Goal: Task Accomplishment & Management: Use online tool/utility

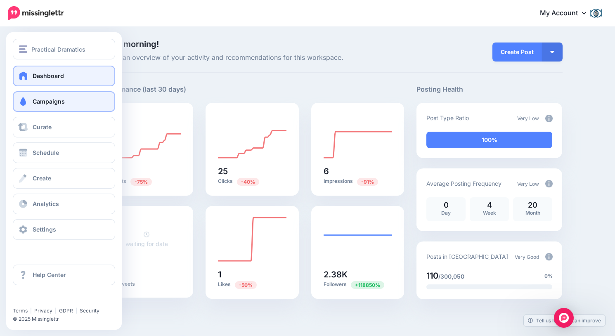
click at [27, 100] on span at bounding box center [23, 101] width 11 height 8
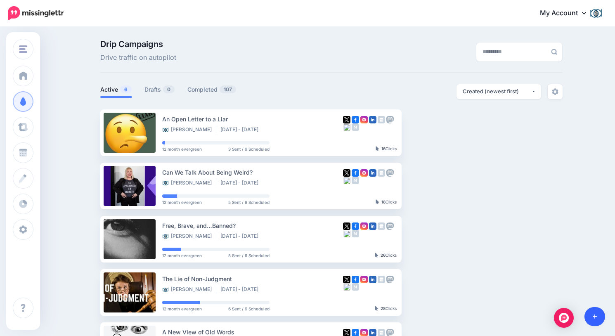
click at [593, 315] on icon at bounding box center [595, 317] width 5 height 6
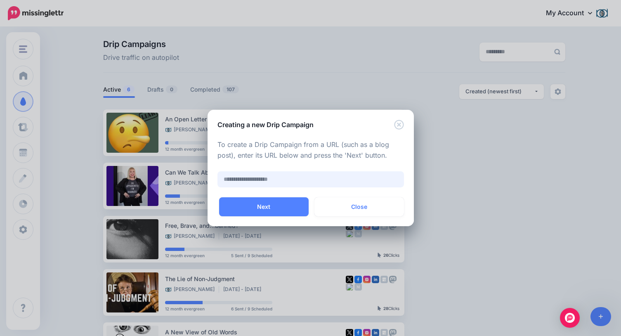
paste input "**********"
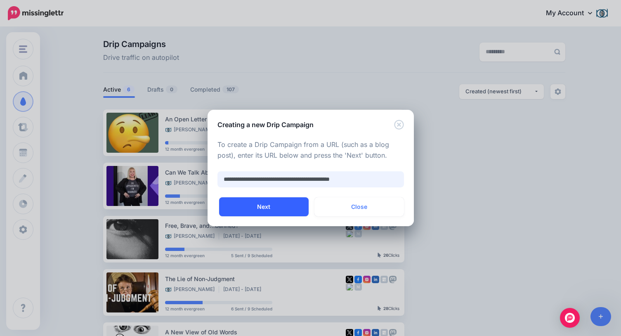
type input "**********"
click at [289, 202] on button "Next" at bounding box center [264, 206] width 90 height 19
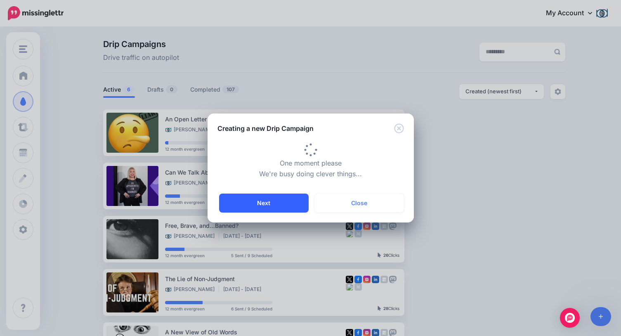
type input "**********"
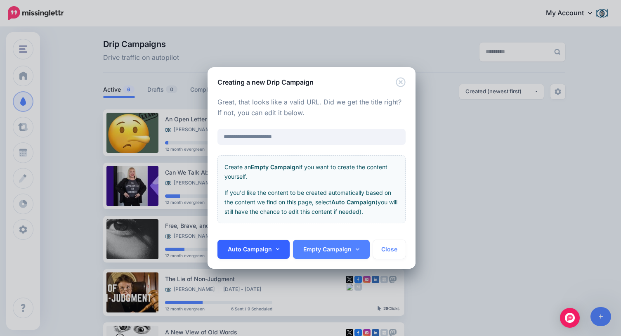
click at [266, 249] on link "Auto Campaign" at bounding box center [254, 249] width 73 height 19
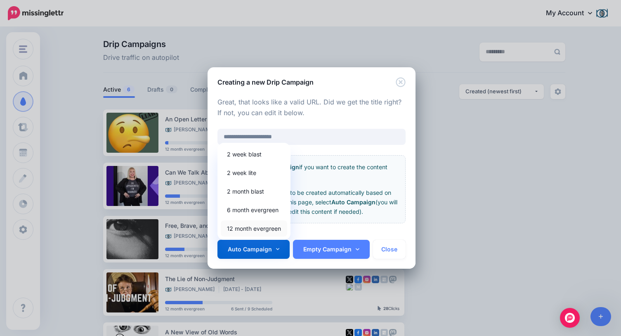
click at [264, 225] on link "12 month evergreen" at bounding box center [254, 229] width 66 height 16
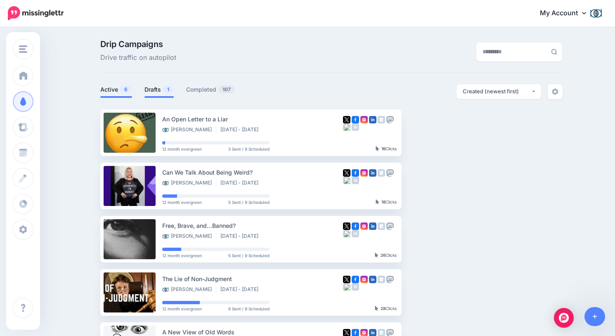
click at [160, 89] on link "Drafts 1" at bounding box center [159, 90] width 29 height 10
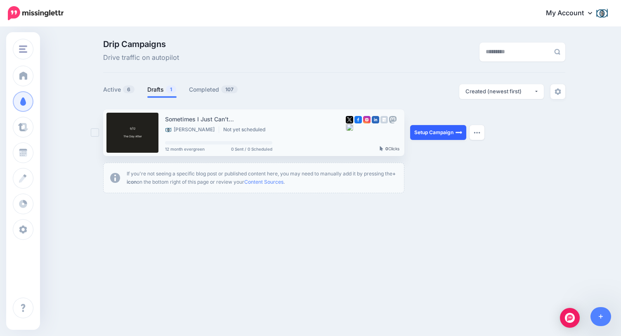
click at [430, 132] on link "Setup Campaign" at bounding box center [438, 132] width 56 height 15
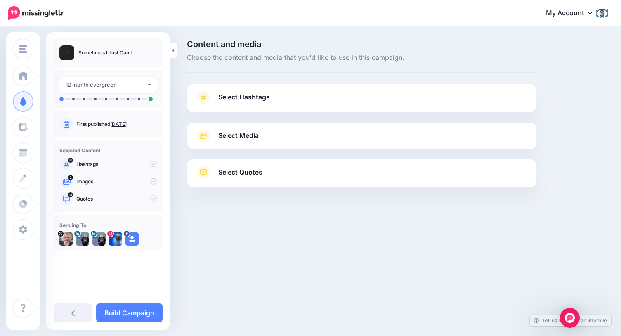
click at [253, 98] on span "Select Hashtags" at bounding box center [244, 97] width 52 height 11
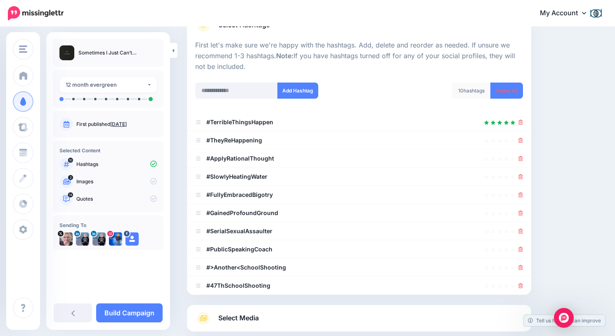
scroll to position [76, 0]
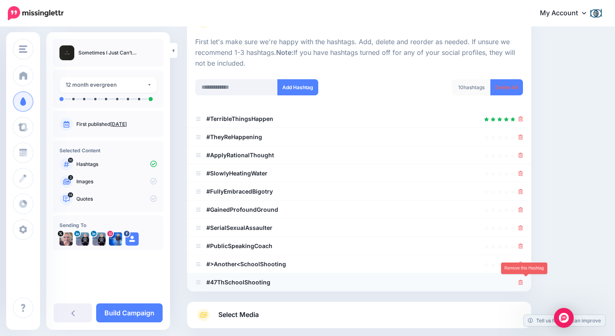
click at [523, 280] on icon at bounding box center [521, 282] width 5 height 5
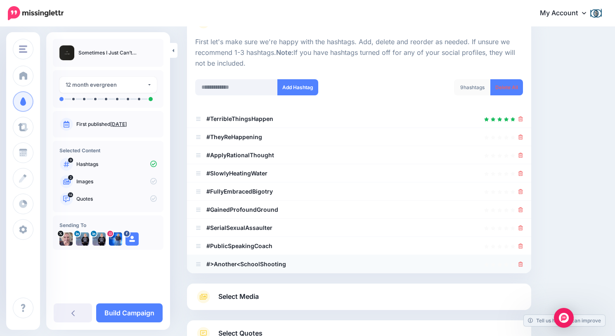
click at [523, 262] on icon at bounding box center [521, 264] width 5 height 5
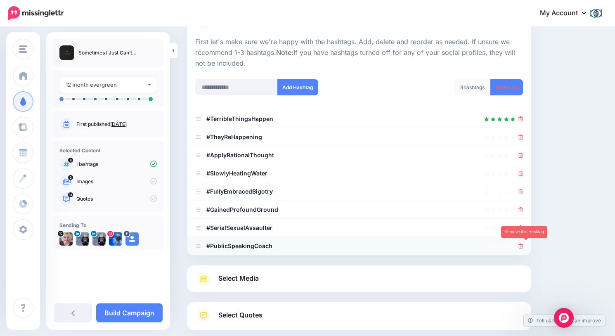
click at [523, 244] on icon at bounding box center [521, 246] width 5 height 5
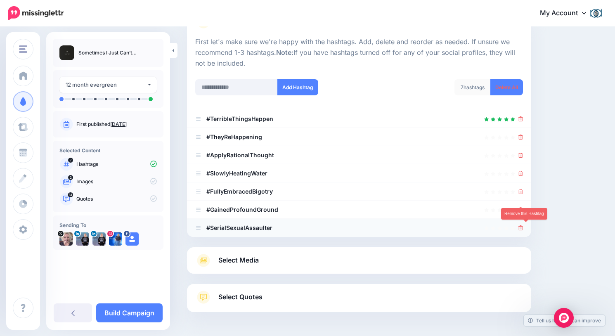
click at [523, 225] on icon at bounding box center [521, 227] width 5 height 5
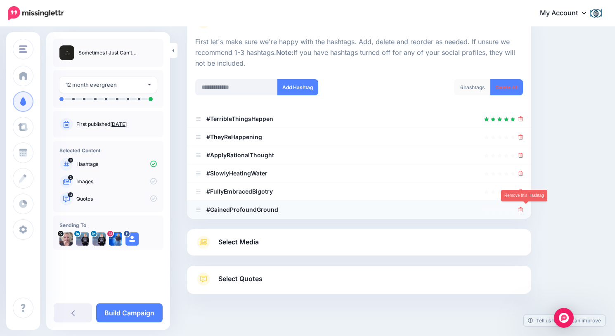
click at [523, 207] on icon at bounding box center [521, 209] width 5 height 5
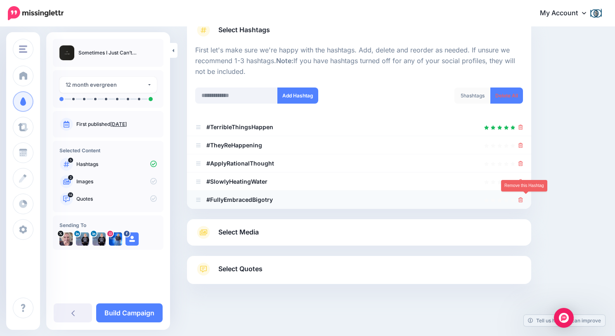
click at [523, 199] on icon at bounding box center [521, 199] width 5 height 5
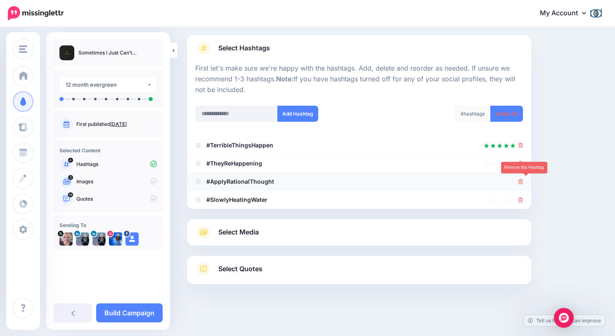
click at [523, 181] on icon at bounding box center [521, 181] width 5 height 5
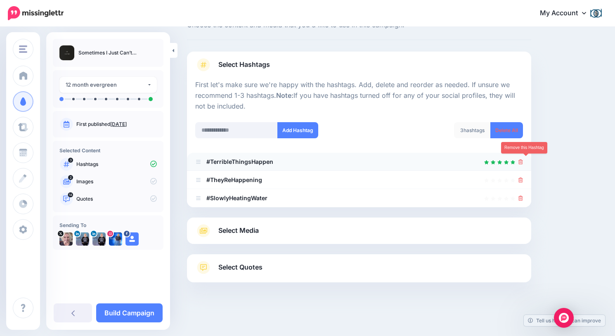
scroll to position [31, 0]
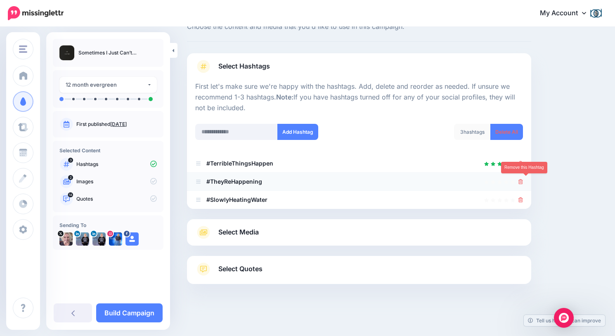
click at [523, 181] on icon at bounding box center [521, 181] width 5 height 5
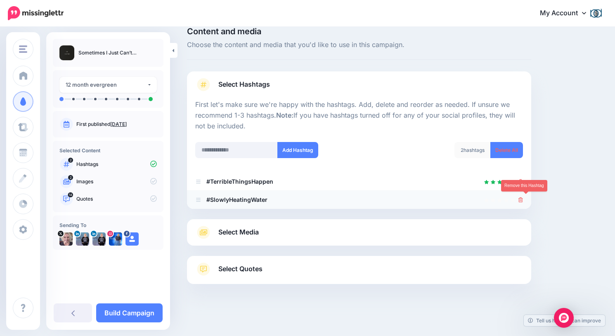
click at [523, 199] on icon at bounding box center [521, 199] width 5 height 5
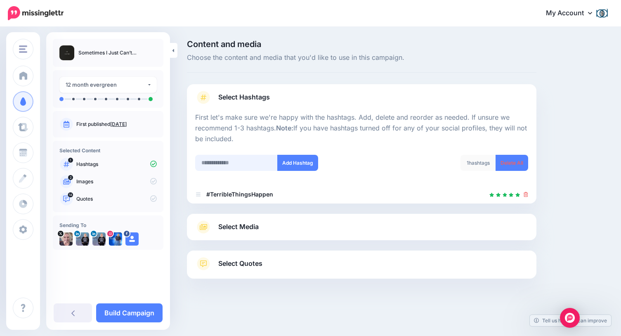
click at [236, 162] on input "text" at bounding box center [236, 163] width 83 height 16
type input "**********"
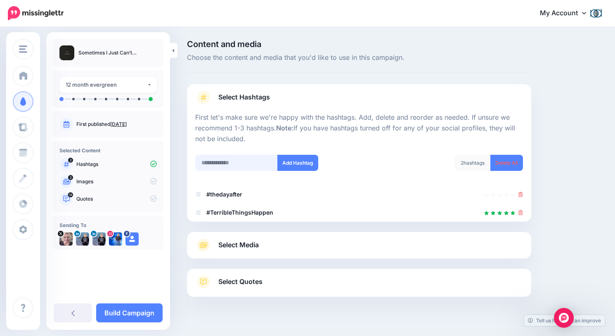
scroll to position [13, 0]
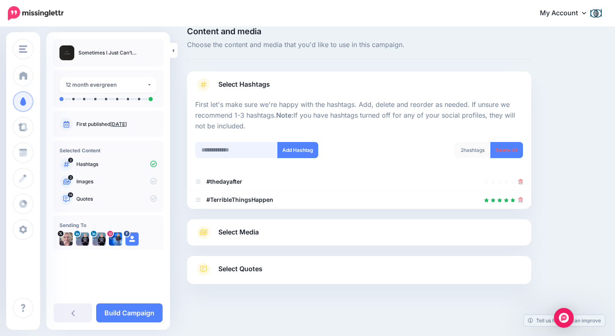
click at [243, 147] on input "text" at bounding box center [236, 150] width 83 height 16
type input "**********"
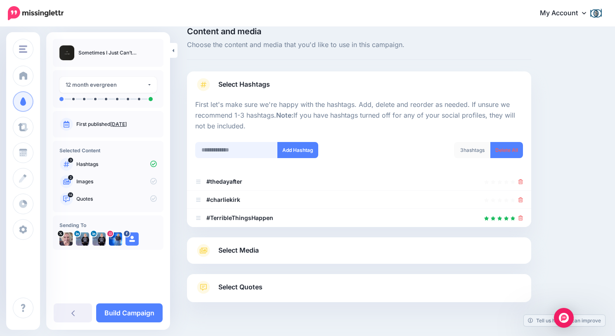
scroll to position [31, 0]
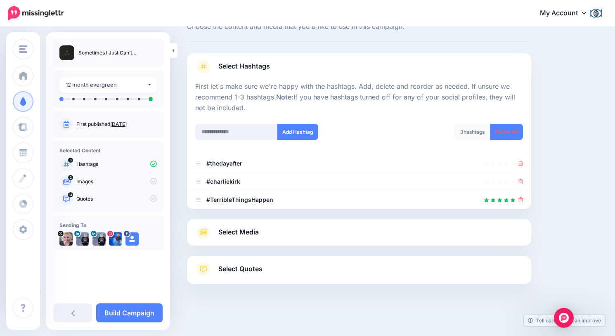
click at [356, 226] on link "Select Media" at bounding box center [359, 232] width 328 height 13
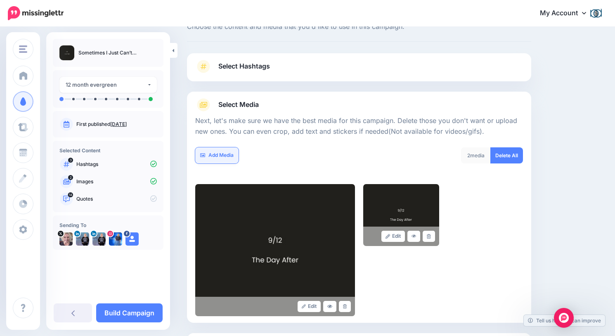
click at [217, 152] on link "Add Media" at bounding box center [216, 155] width 43 height 16
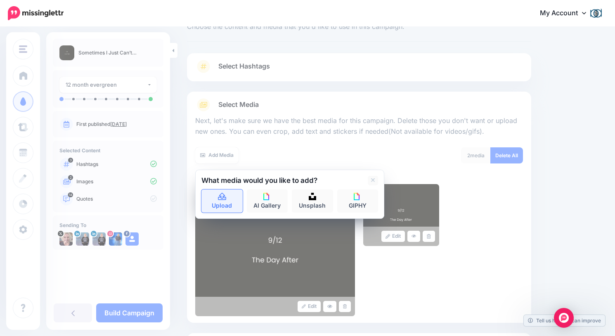
click at [223, 199] on icon at bounding box center [222, 196] width 8 height 7
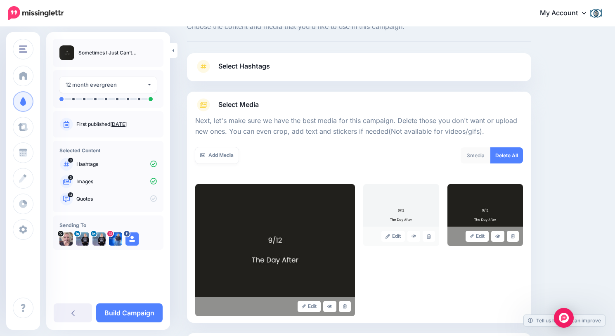
scroll to position [109, 0]
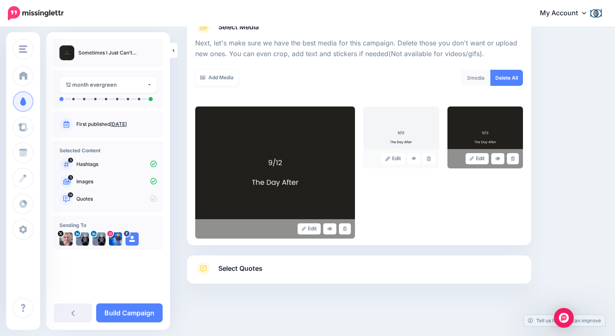
click at [438, 263] on link "Select Quotes" at bounding box center [359, 272] width 328 height 21
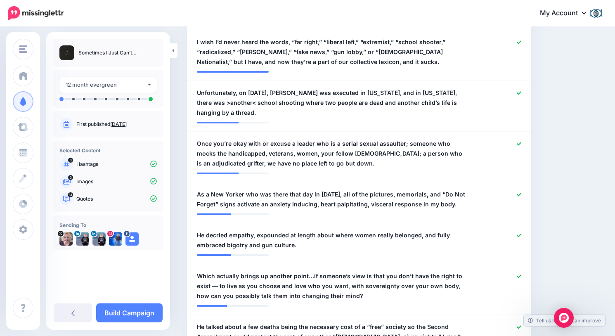
scroll to position [261, 0]
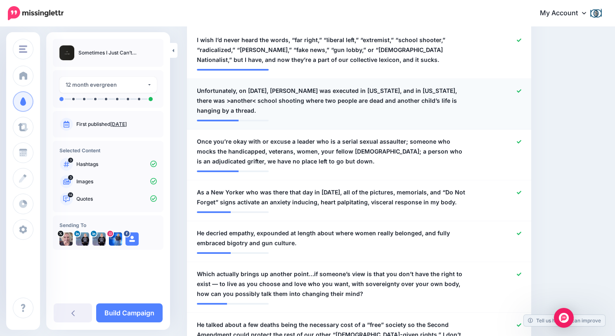
click at [522, 89] on icon at bounding box center [519, 91] width 5 height 5
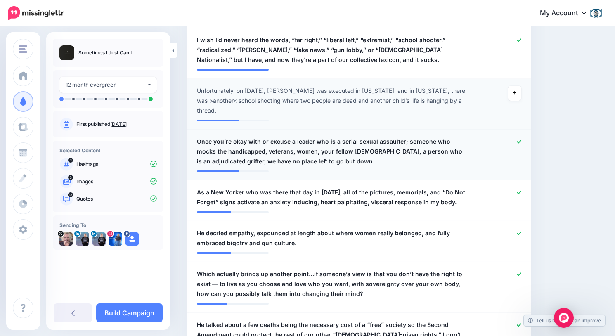
click at [522, 140] on icon at bounding box center [519, 142] width 5 height 5
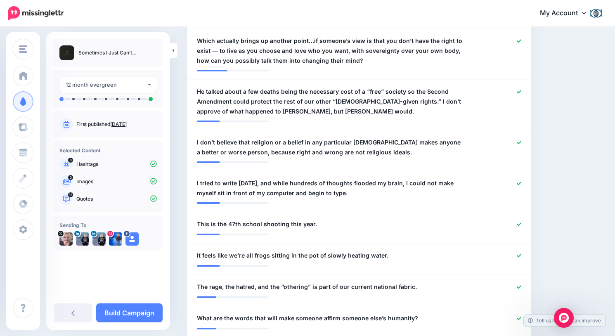
scroll to position [513, 0]
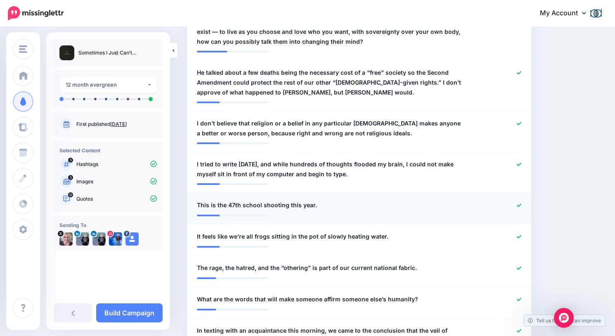
click at [522, 203] on icon at bounding box center [519, 205] width 5 height 5
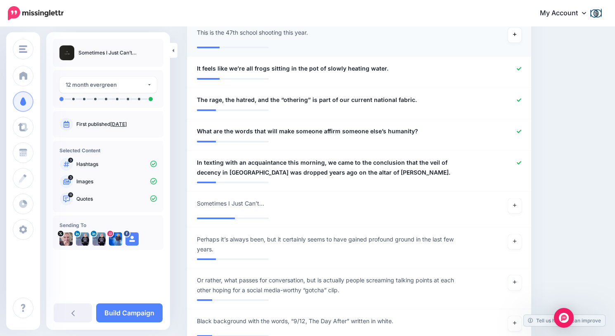
scroll to position [688, 0]
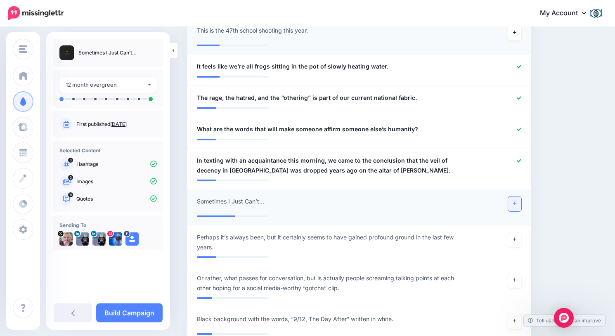
click at [517, 201] on icon at bounding box center [514, 203] width 3 height 5
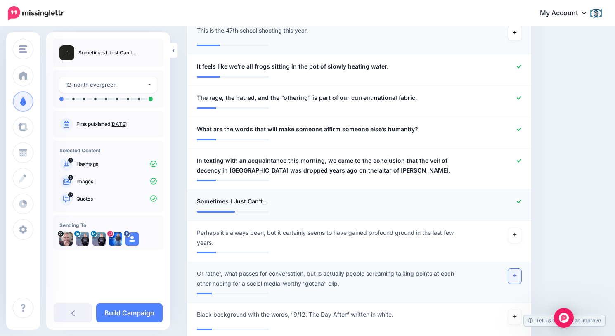
click at [518, 272] on link at bounding box center [514, 276] width 13 height 15
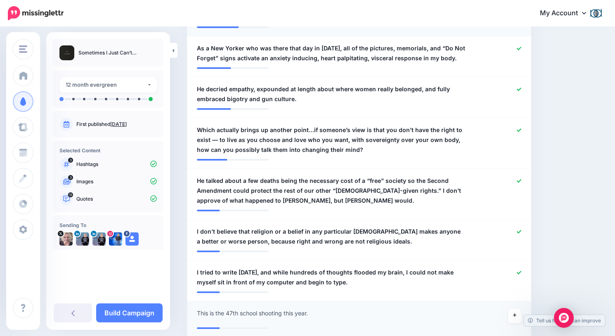
scroll to position [407, 0]
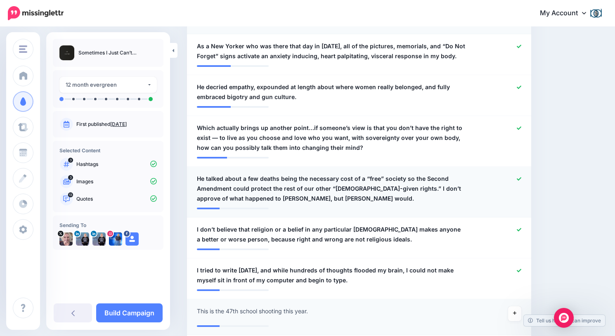
click at [521, 176] on div at bounding box center [500, 189] width 56 height 30
click at [522, 177] on icon at bounding box center [519, 179] width 5 height 5
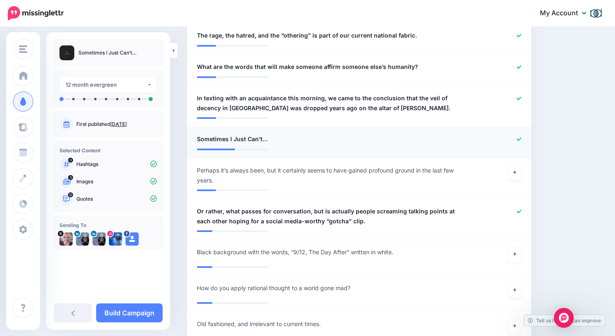
scroll to position [792, 0]
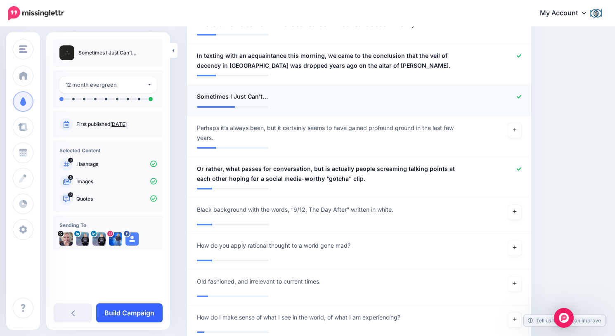
click at [139, 311] on link "Build Campaign" at bounding box center [129, 313] width 66 height 19
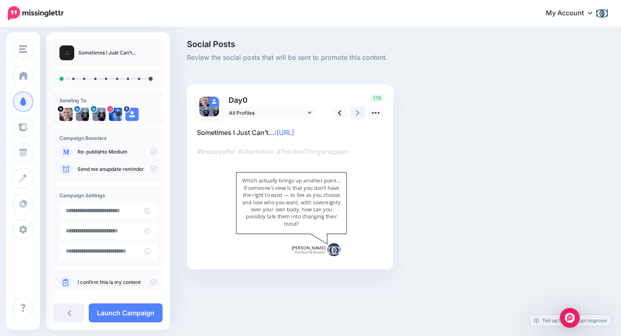
click at [359, 112] on icon at bounding box center [357, 112] width 3 height 5
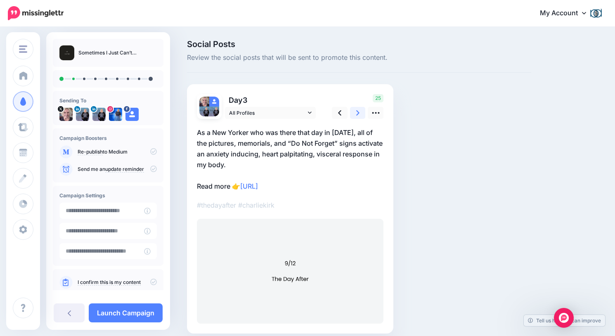
click at [359, 112] on icon at bounding box center [357, 112] width 3 height 5
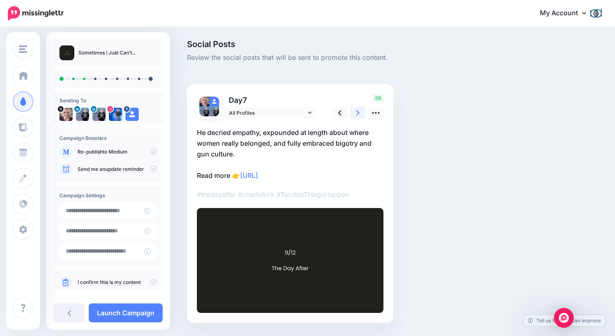
click at [359, 112] on icon at bounding box center [357, 112] width 3 height 5
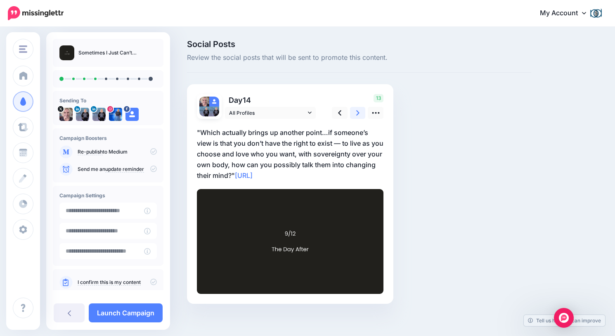
click at [359, 112] on icon at bounding box center [357, 112] width 3 height 5
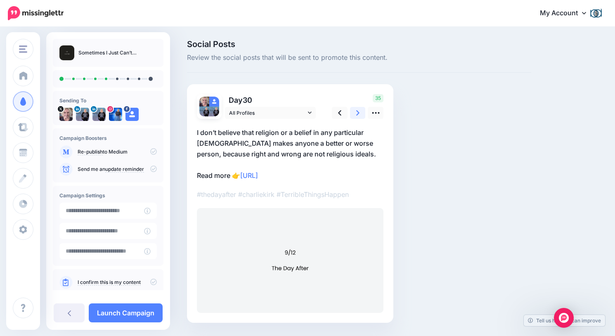
click at [359, 112] on icon at bounding box center [357, 112] width 3 height 5
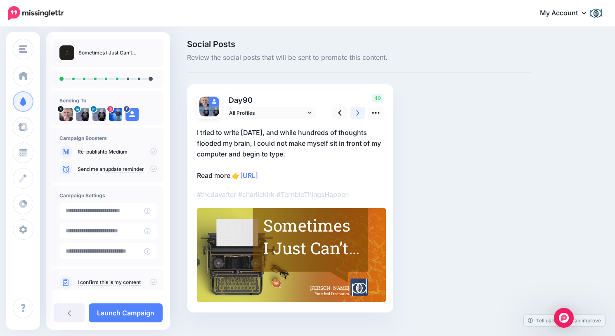
click at [359, 112] on icon at bounding box center [357, 112] width 3 height 5
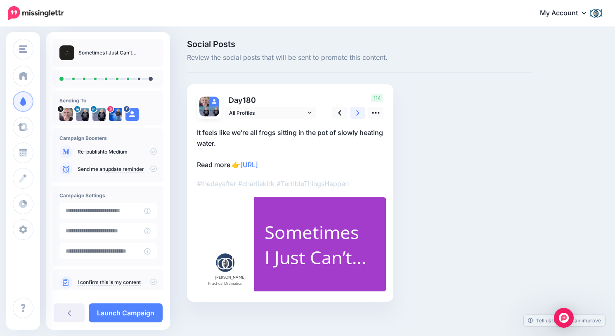
click at [359, 113] on icon at bounding box center [357, 112] width 3 height 5
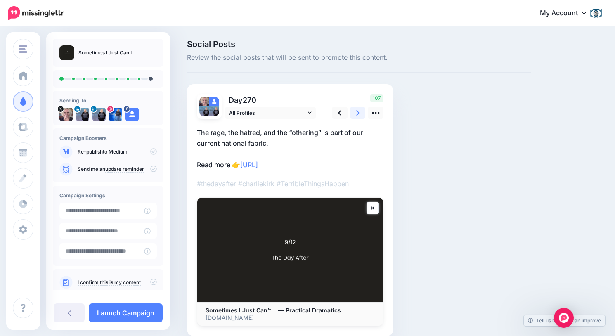
click at [359, 114] on icon at bounding box center [357, 113] width 3 height 9
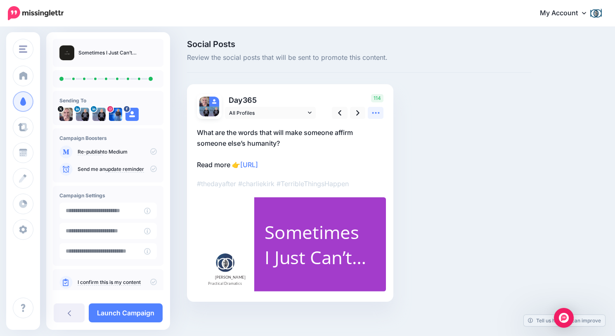
click at [379, 110] on icon at bounding box center [376, 113] width 9 height 9
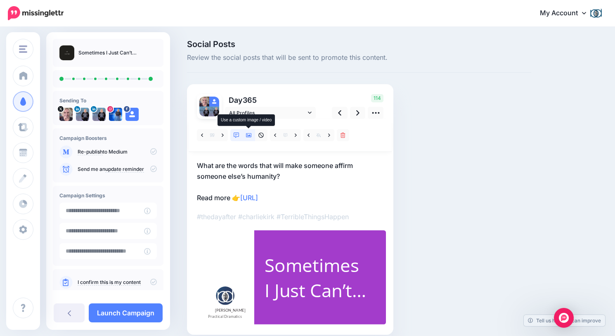
click at [249, 133] on icon at bounding box center [249, 136] width 6 height 6
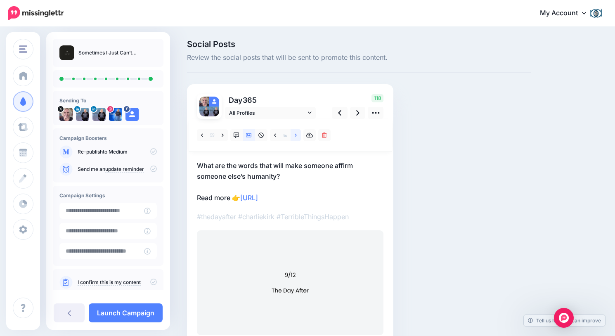
click at [296, 133] on icon at bounding box center [296, 136] width 2 height 6
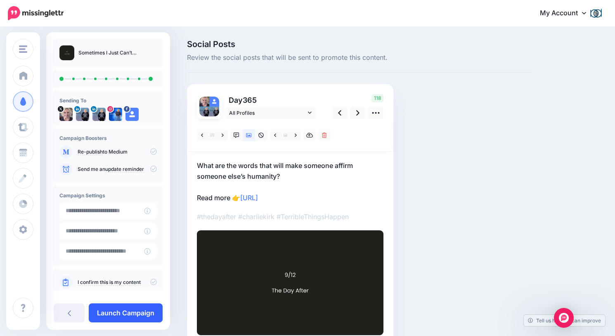
click at [130, 311] on link "Launch Campaign" at bounding box center [126, 313] width 74 height 19
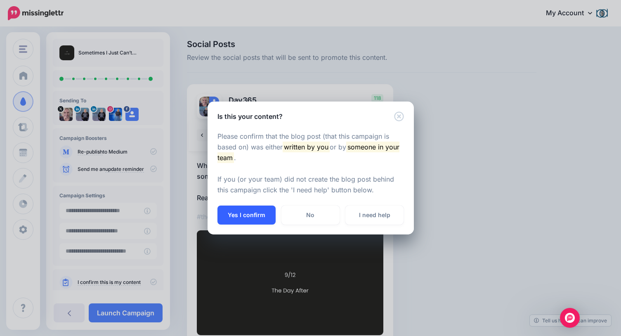
click at [253, 213] on button "Yes I confirm" at bounding box center [247, 215] width 58 height 19
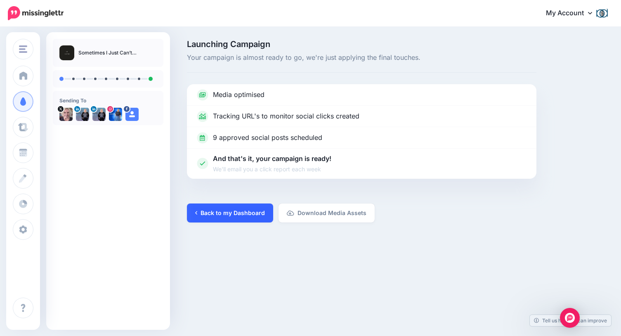
click at [247, 212] on link "Back to my Dashboard" at bounding box center [230, 213] width 86 height 19
